Goal: Information Seeking & Learning: Learn about a topic

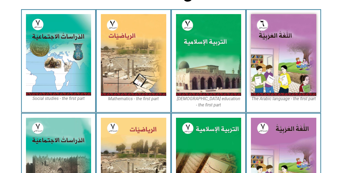
scroll to position [160, 0]
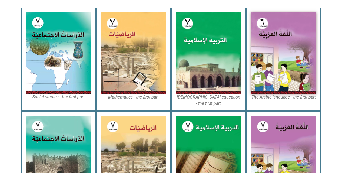
drag, startPoint x: 344, startPoint y: 48, endPoint x: 344, endPoint y: 102, distance: 53.6
click at [342, 102] on html "Home page First grade Second grade Third grade Fourth grade Fifth grade Sixth g…" at bounding box center [171, 87] width 342 height 495
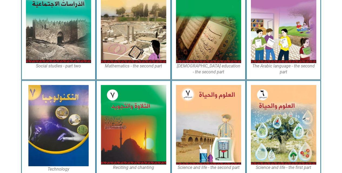
scroll to position [316, 0]
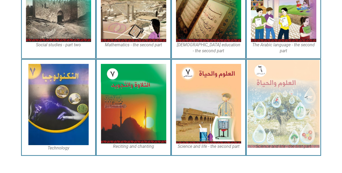
click at [296, 86] on img at bounding box center [284, 104] width 72 height 88
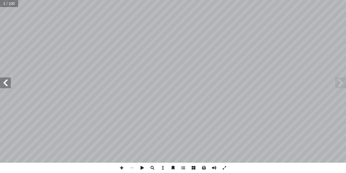
click at [2, 87] on span at bounding box center [5, 82] width 11 height 11
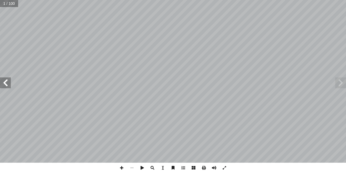
click at [2, 87] on span at bounding box center [5, 82] width 11 height 11
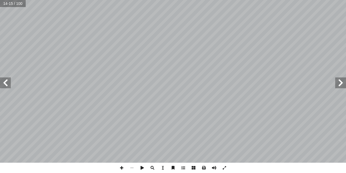
click at [2, 87] on span at bounding box center [5, 82] width 11 height 11
click at [342, 80] on span at bounding box center [341, 82] width 11 height 11
click at [121, 167] on span at bounding box center [122, 168] width 10 height 10
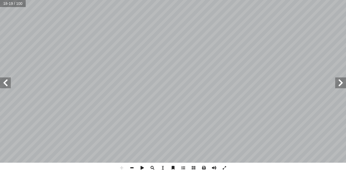
click at [132, 166] on span at bounding box center [132, 168] width 10 height 10
click at [338, 84] on span at bounding box center [341, 82] width 11 height 11
click at [5, 81] on span at bounding box center [5, 82] width 11 height 11
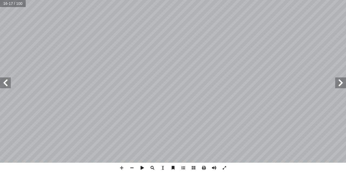
click at [5, 81] on span at bounding box center [5, 82] width 11 height 11
click at [339, 87] on span at bounding box center [341, 82] width 11 height 11
